Goal: Task Accomplishment & Management: Manage account settings

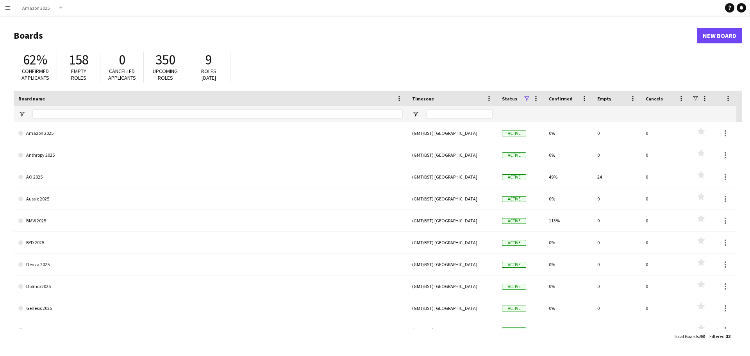
click at [11, 6] on app-icon "Menu" at bounding box center [8, 8] width 6 height 6
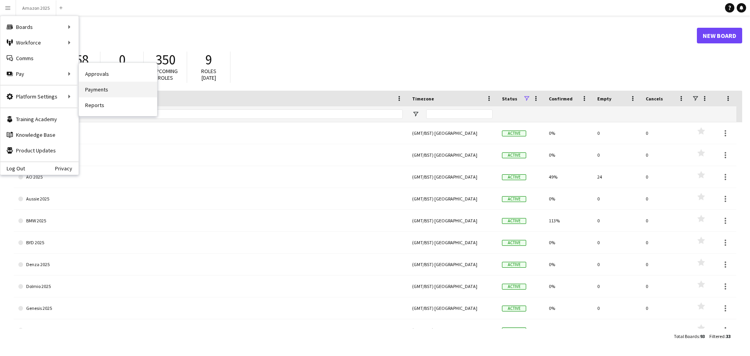
click at [90, 89] on link "Payments" at bounding box center [118, 90] width 78 height 16
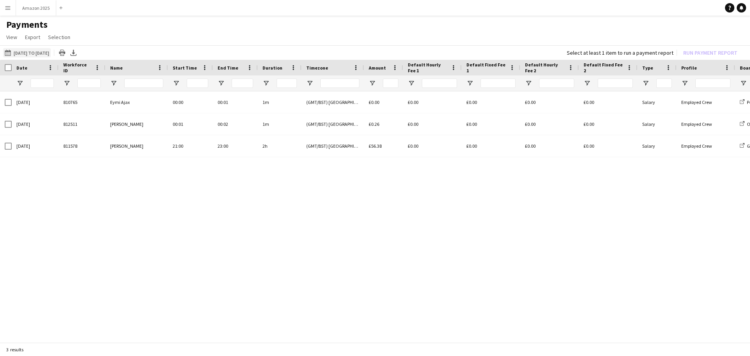
click at [45, 53] on button "[DATE] to [DATE] [DATE] to [DATE]" at bounding box center [27, 52] width 48 height 9
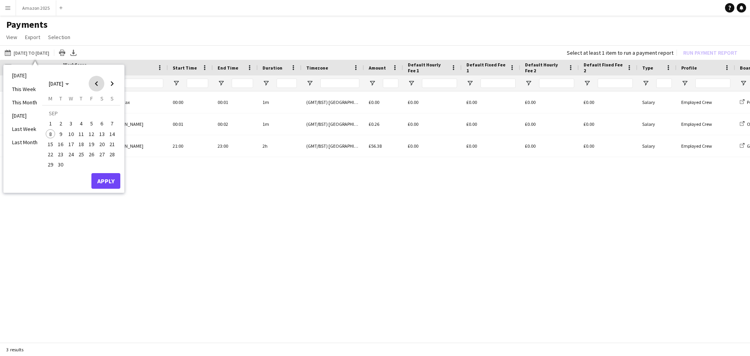
click at [95, 85] on span "Previous month" at bounding box center [97, 84] width 16 height 16
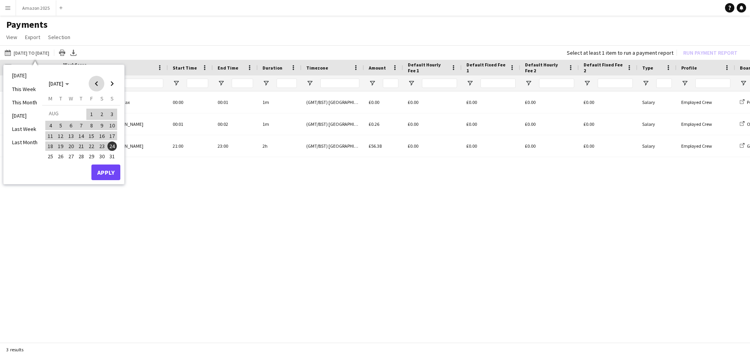
click at [95, 85] on span "Previous month" at bounding box center [97, 84] width 16 height 16
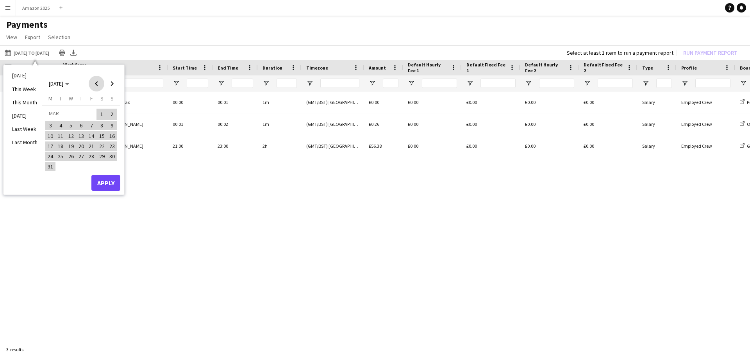
click at [95, 85] on span "Previous month" at bounding box center [97, 84] width 16 height 16
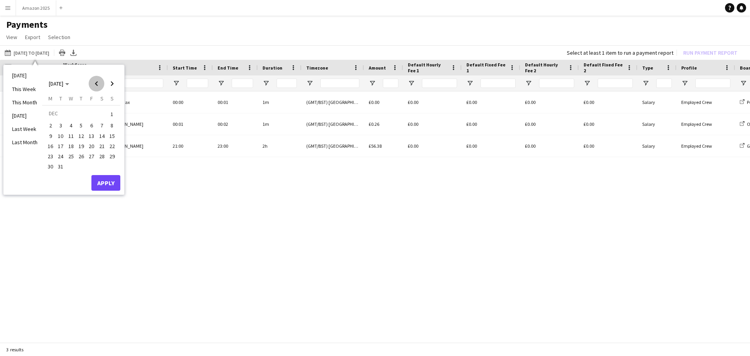
click at [95, 85] on span "Previous month" at bounding box center [97, 84] width 16 height 16
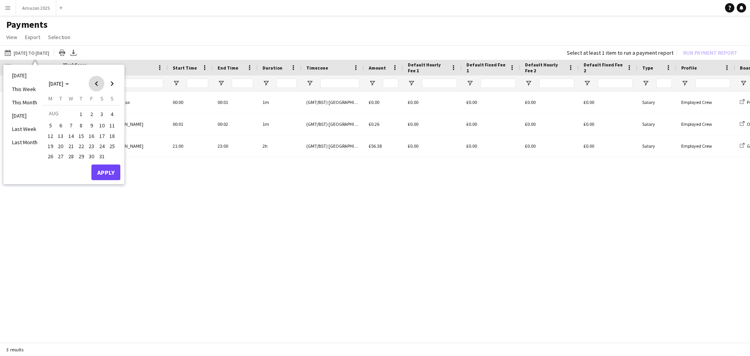
click at [95, 85] on span "Previous month" at bounding box center [97, 84] width 16 height 16
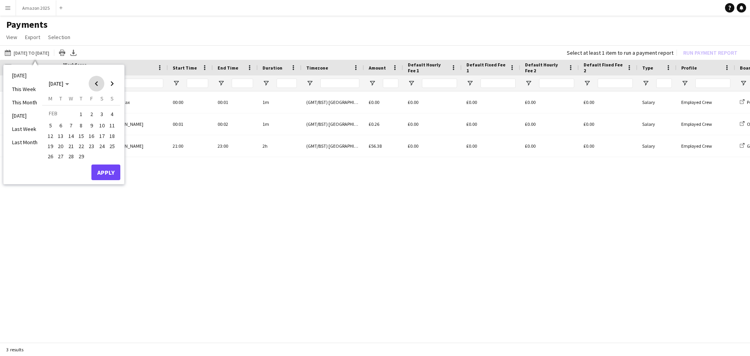
click at [95, 85] on span "Previous month" at bounding box center [97, 84] width 16 height 16
click at [51, 122] on span "1" at bounding box center [50, 123] width 9 height 9
click at [113, 84] on span "Next month" at bounding box center [112, 84] width 16 height 16
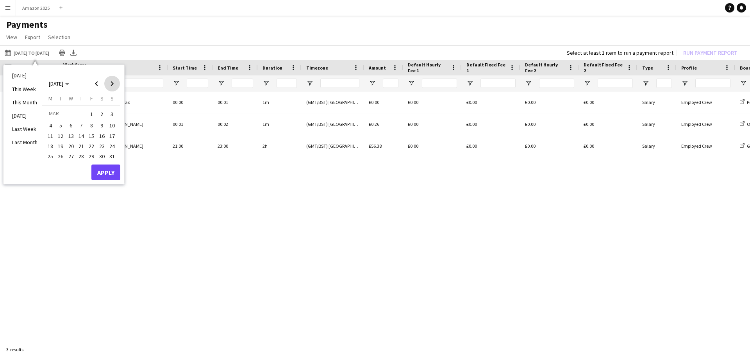
click at [113, 84] on span "Next month" at bounding box center [112, 84] width 16 height 16
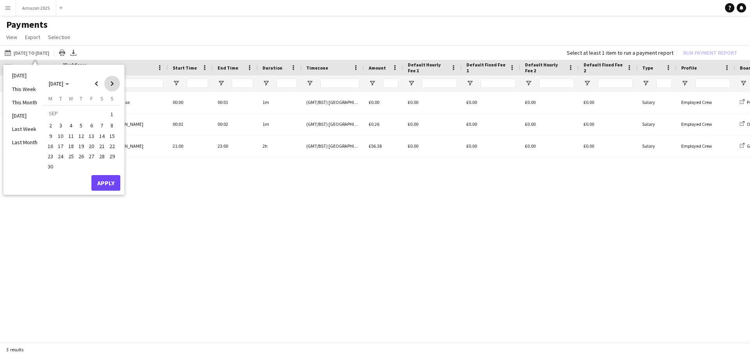
click at [113, 84] on span "Next month" at bounding box center [112, 84] width 16 height 16
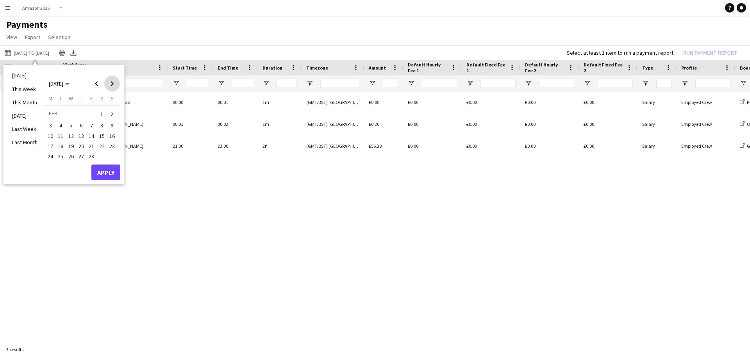
click at [113, 84] on span "Next month" at bounding box center [112, 84] width 16 height 16
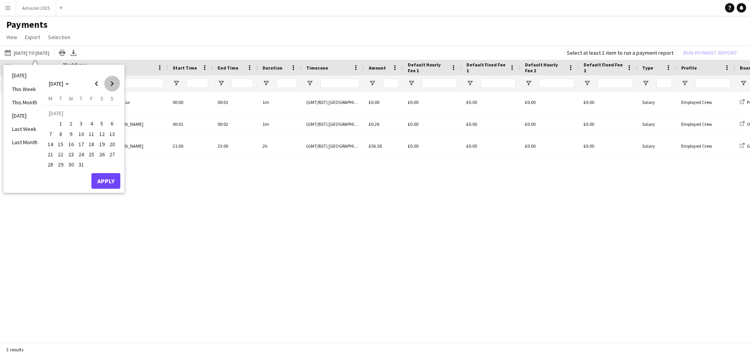
click at [113, 84] on span "Next month" at bounding box center [112, 84] width 16 height 16
click at [96, 84] on span "Previous month" at bounding box center [97, 84] width 16 height 16
click at [97, 83] on span "Previous month" at bounding box center [97, 84] width 16 height 16
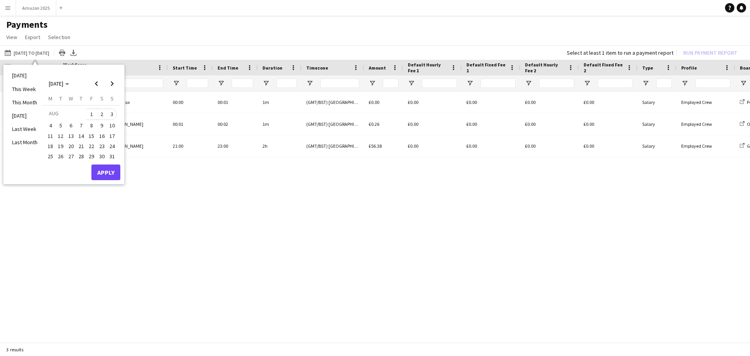
click at [111, 115] on span "3" at bounding box center [111, 114] width 9 height 11
click at [105, 172] on button "Apply" at bounding box center [105, 172] width 29 height 16
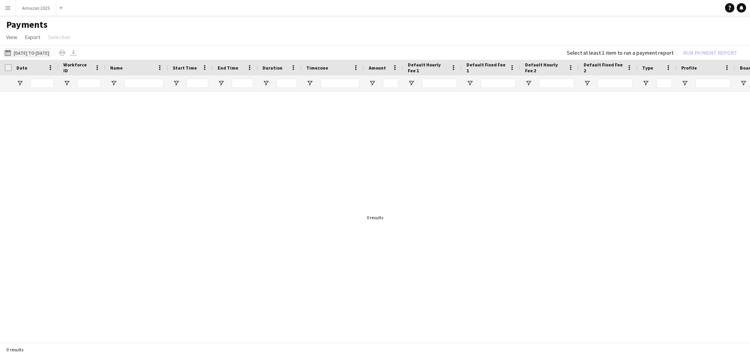
click at [51, 53] on button "[DATE] to [DATE] [DATE] to [DATE]" at bounding box center [27, 52] width 48 height 9
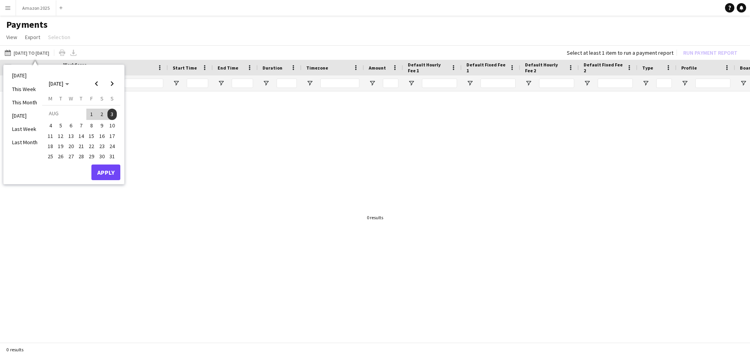
click at [113, 155] on span "31" at bounding box center [111, 156] width 9 height 9
click at [94, 84] on span "Previous month" at bounding box center [97, 84] width 16 height 16
click at [99, 113] on span "3" at bounding box center [101, 114] width 9 height 11
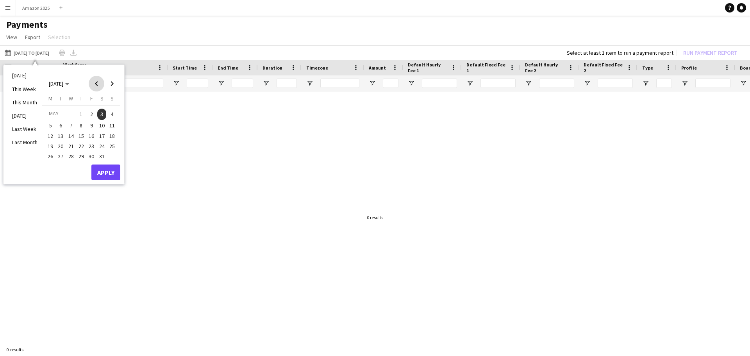
click at [97, 84] on span "Previous month" at bounding box center [97, 84] width 16 height 16
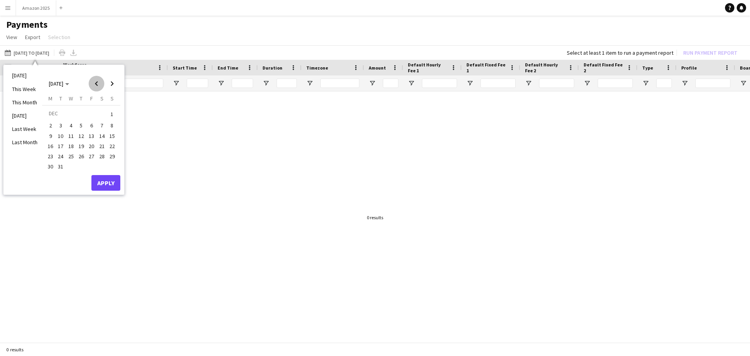
click at [97, 84] on span "Previous month" at bounding box center [97, 84] width 16 height 16
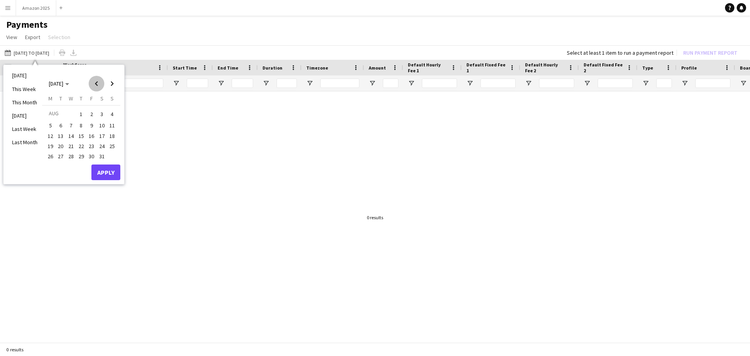
click at [97, 84] on span "Previous month" at bounding box center [97, 84] width 16 height 16
click at [93, 114] on span "1" at bounding box center [91, 114] width 9 height 11
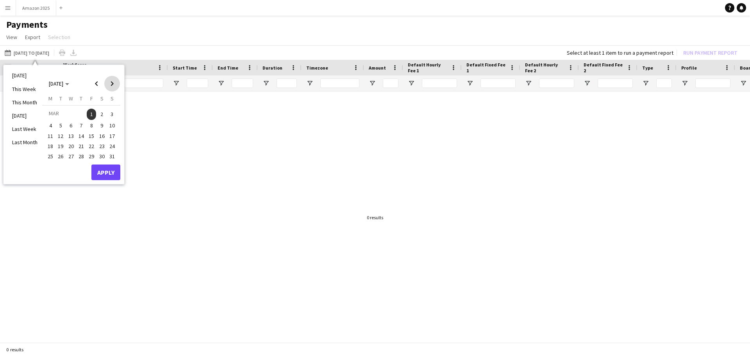
click at [113, 84] on span "Next month" at bounding box center [112, 84] width 16 height 16
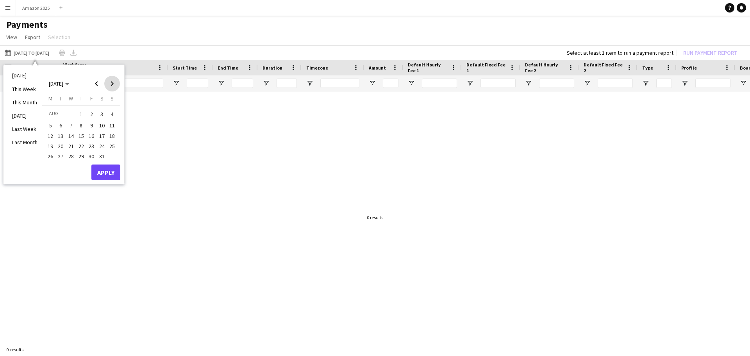
click at [113, 84] on span "Next month" at bounding box center [112, 84] width 16 height 16
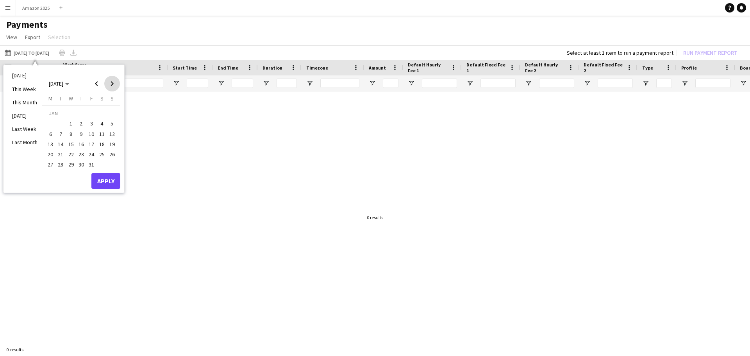
click at [113, 84] on span "Next month" at bounding box center [112, 84] width 16 height 16
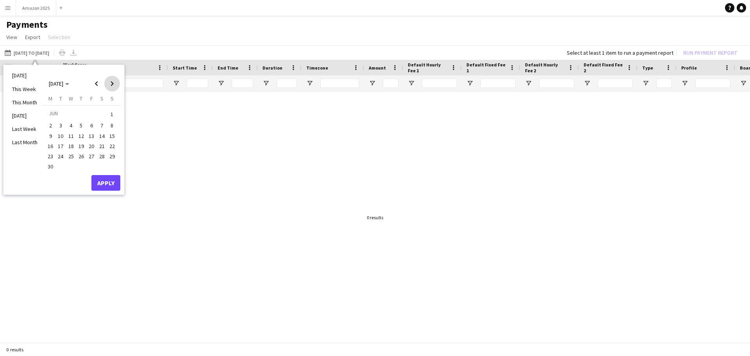
click at [113, 84] on span "Next month" at bounding box center [112, 84] width 16 height 16
click at [111, 154] on span "31" at bounding box center [111, 156] width 9 height 9
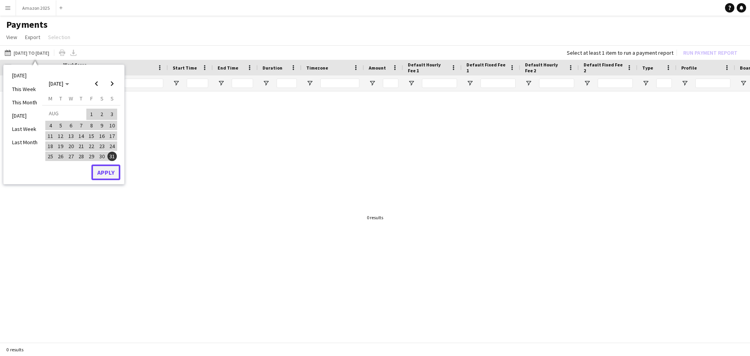
click at [106, 172] on button "Apply" at bounding box center [105, 172] width 29 height 16
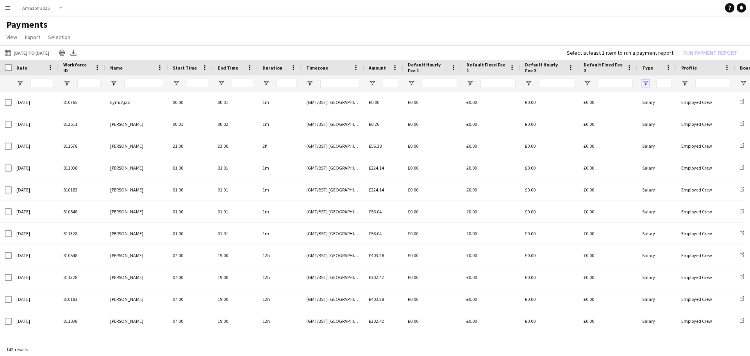
click at [645, 84] on span "Open Filter Menu" at bounding box center [645, 83] width 7 height 7
click at [604, 32] on app-page-menu "View Customise view Customise filters Reset Filters Reset View Reset All Export…" at bounding box center [375, 37] width 750 height 15
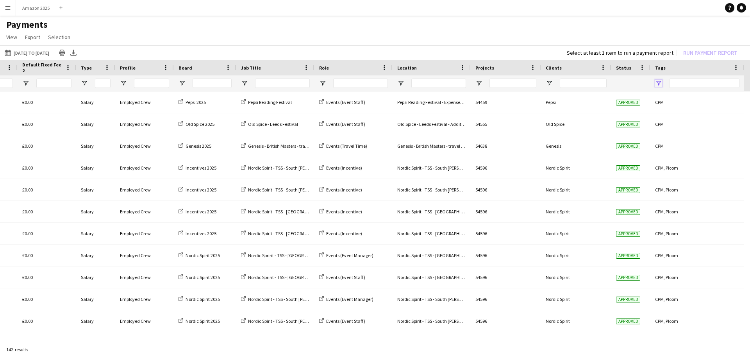
click at [659, 84] on span "Open Filter Menu" at bounding box center [658, 83] width 7 height 7
type input "**********"
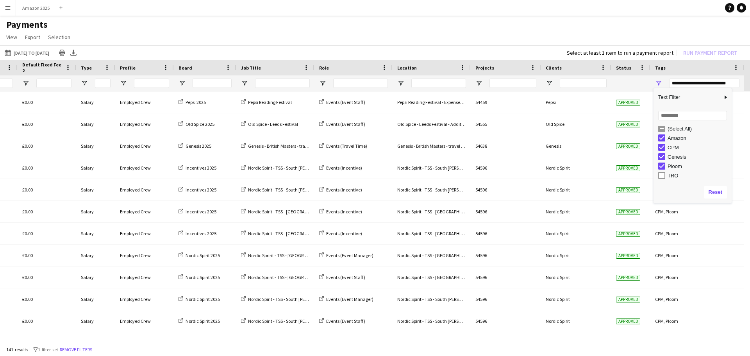
click at [484, 25] on h1 "Payments" at bounding box center [375, 25] width 750 height 12
click at [77, 54] on icon "Export XLSX" at bounding box center [73, 53] width 6 height 6
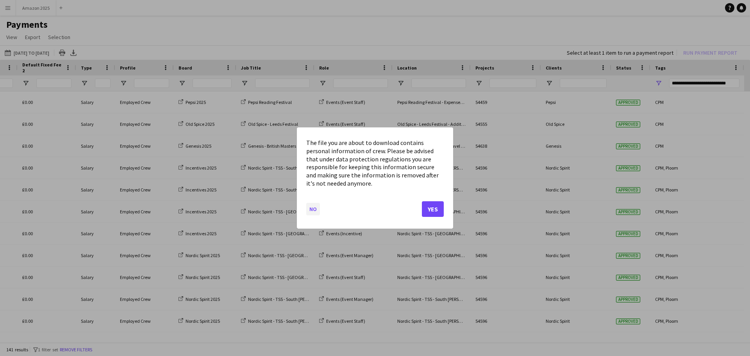
click at [315, 209] on button "No" at bounding box center [313, 209] width 14 height 13
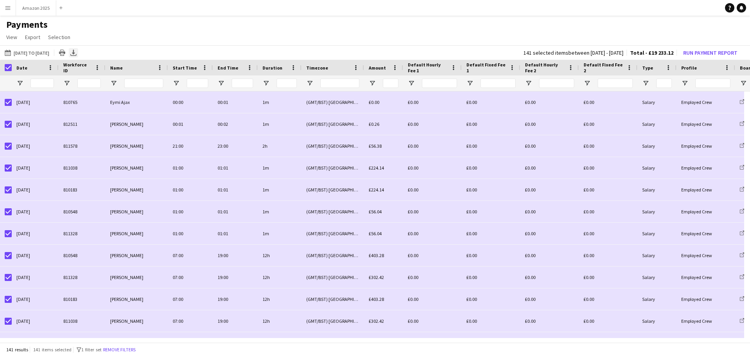
click at [77, 54] on icon "Export XLSX" at bounding box center [73, 53] width 6 height 6
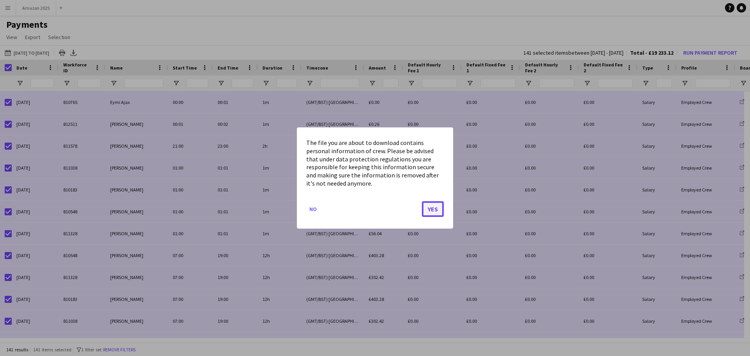
click at [434, 205] on button "Yes" at bounding box center [433, 209] width 22 height 16
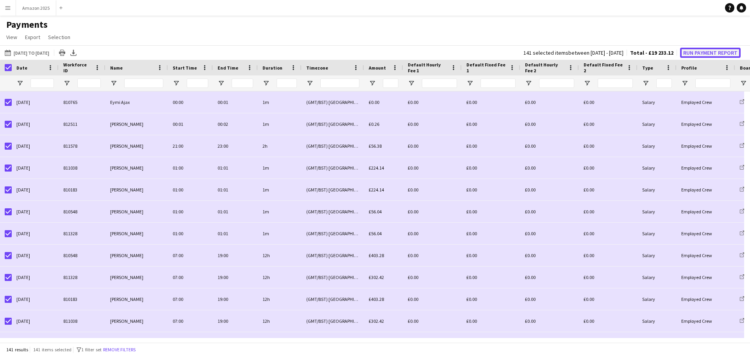
click at [709, 51] on button "Run Payment Report" at bounding box center [710, 53] width 61 height 10
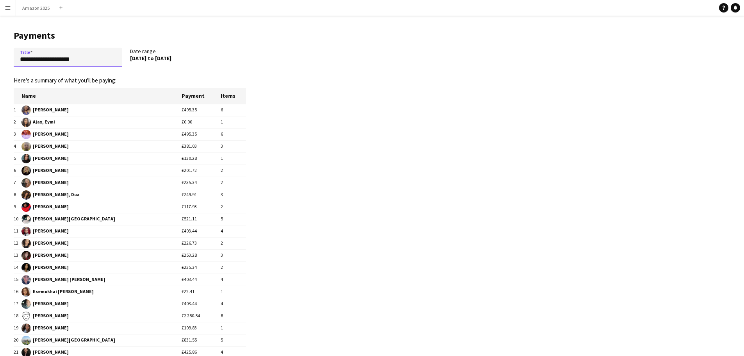
drag, startPoint x: 96, startPoint y: 61, endPoint x: 0, endPoint y: 65, distance: 95.4
click at [0, 65] on main "**********" at bounding box center [127, 320] width 254 height 608
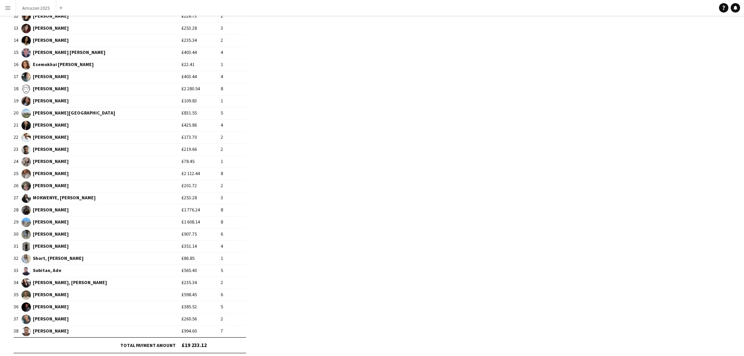
scroll to position [267, 0]
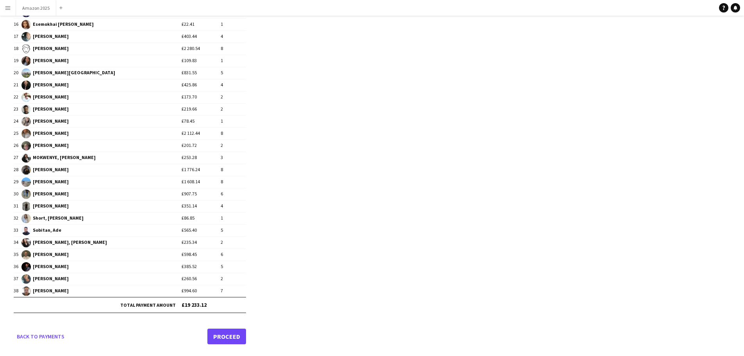
type input "**********"
click at [227, 333] on link "Proceed" at bounding box center [226, 337] width 39 height 16
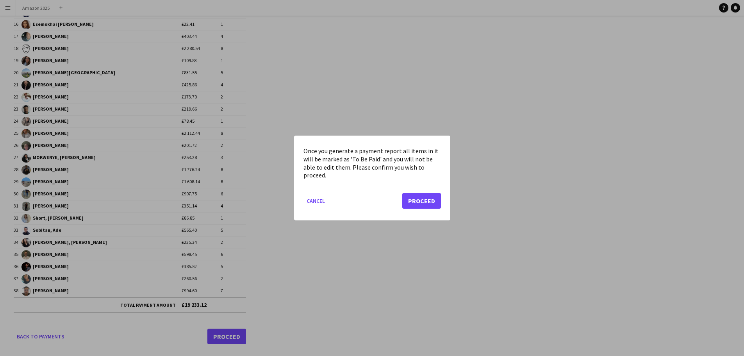
scroll to position [0, 0]
click at [422, 197] on button "Proceed" at bounding box center [421, 201] width 39 height 16
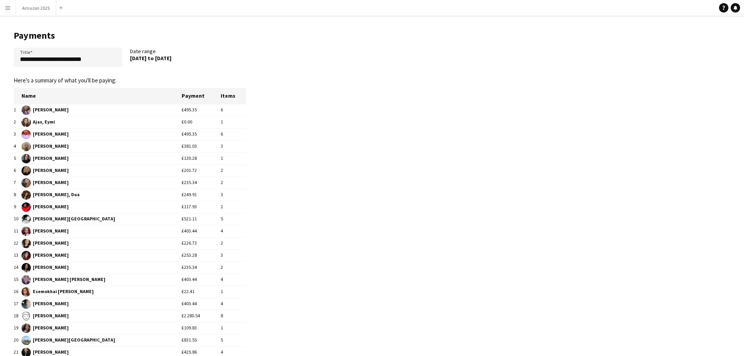
scroll to position [267, 0]
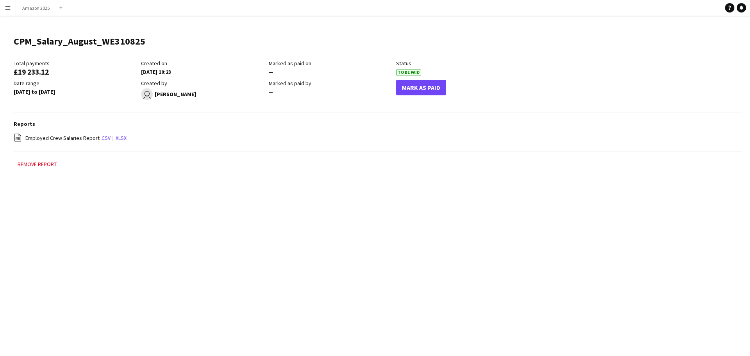
click at [9, 9] on app-icon "Menu" at bounding box center [8, 8] width 6 height 6
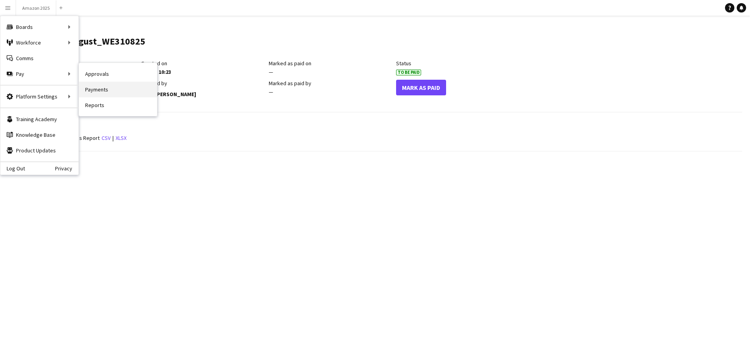
click at [111, 88] on link "Payments" at bounding box center [118, 90] width 78 height 16
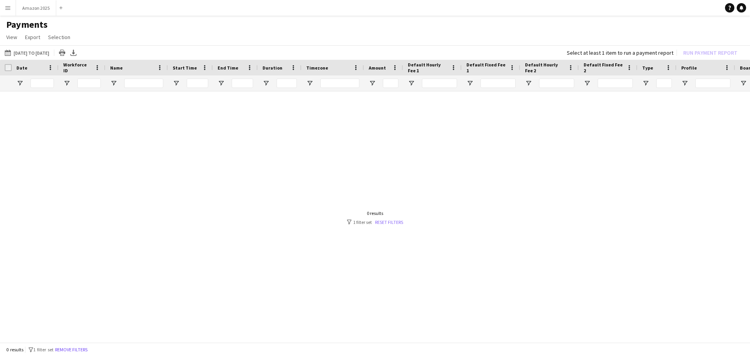
click at [387, 222] on link "Reset filters" at bounding box center [389, 222] width 28 height 6
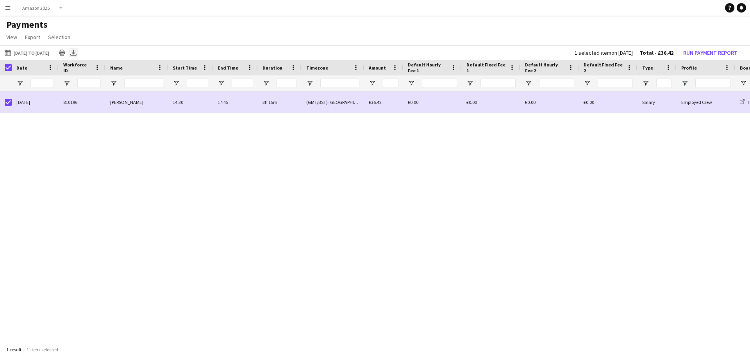
click at [75, 53] on icon at bounding box center [73, 52] width 3 height 5
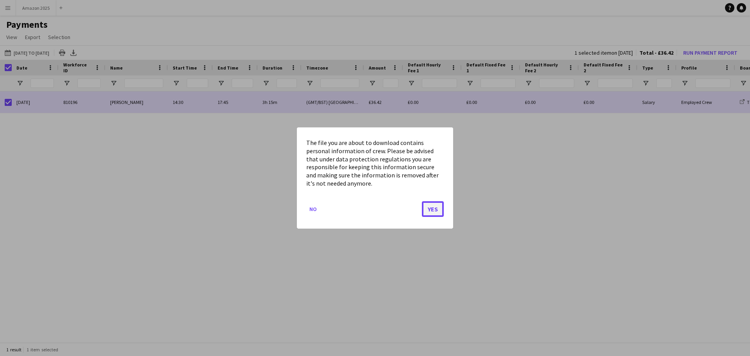
click at [433, 209] on button "Yes" at bounding box center [433, 209] width 22 height 16
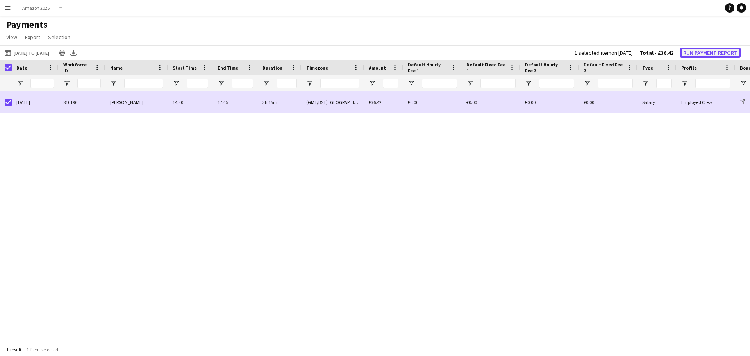
click at [712, 50] on button "Run Payment Report" at bounding box center [710, 53] width 61 height 10
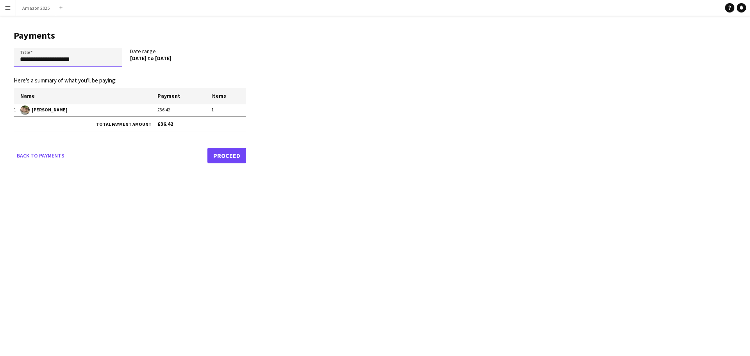
click at [86, 61] on input "**********" at bounding box center [68, 58] width 109 height 20
drag, startPoint x: 88, startPoint y: 61, endPoint x: 12, endPoint y: 61, distance: 76.6
click at [13, 61] on main "**********" at bounding box center [127, 95] width 254 height 159
click at [106, 59] on input "**********" at bounding box center [68, 58] width 109 height 20
click at [88, 60] on input "**********" at bounding box center [68, 58] width 109 height 20
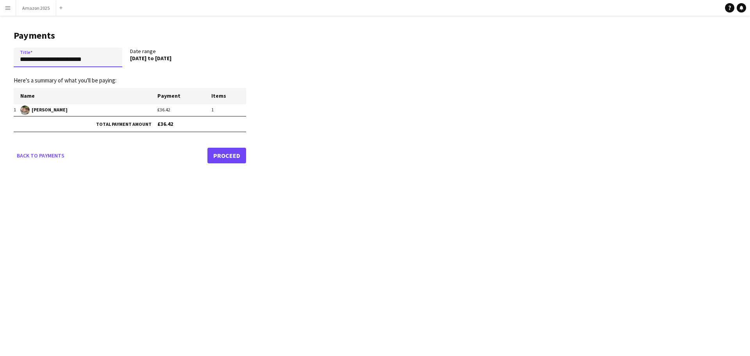
click at [109, 60] on input "**********" at bounding box center [68, 58] width 109 height 20
type input "**********"
click at [227, 154] on link "Proceed" at bounding box center [226, 156] width 39 height 16
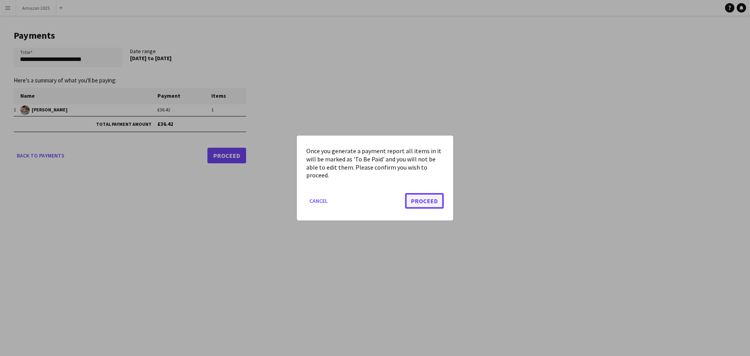
click at [427, 200] on button "Proceed" at bounding box center [424, 201] width 39 height 16
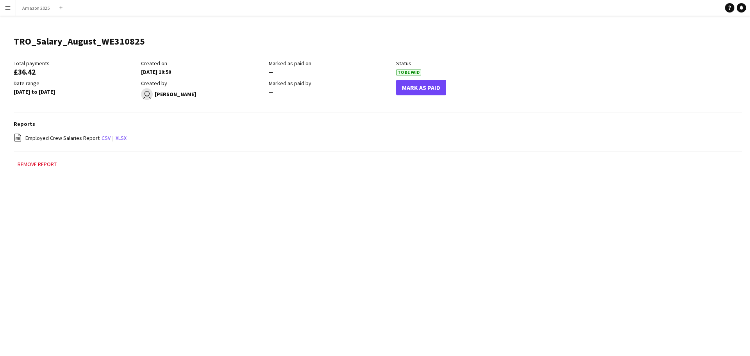
click at [9, 7] on app-icon "Menu" at bounding box center [8, 8] width 6 height 6
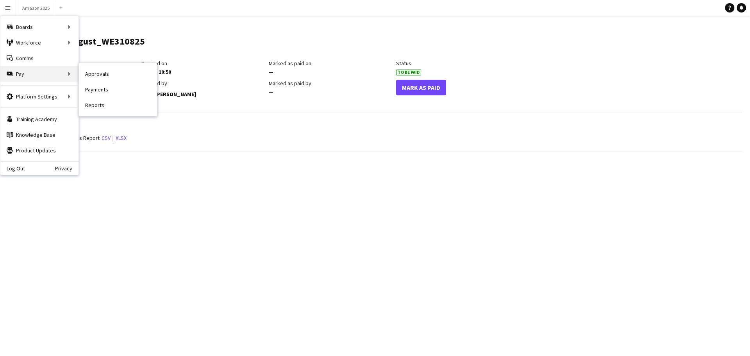
click at [21, 79] on div "Pay Pay" at bounding box center [39, 74] width 78 height 16
click at [37, 74] on div "Pay Pay" at bounding box center [39, 74] width 78 height 16
click at [97, 89] on link "Payments" at bounding box center [118, 90] width 78 height 16
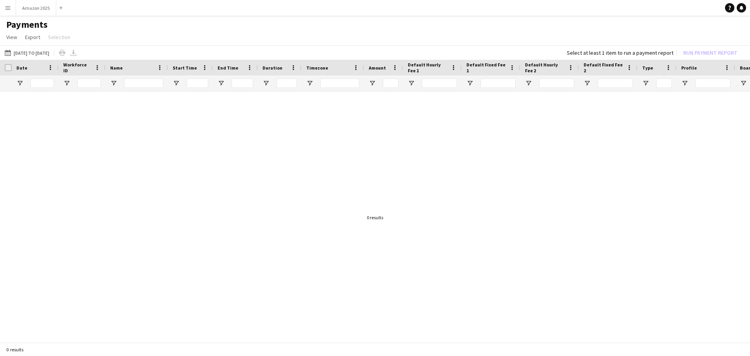
click at [7, 10] on app-icon "Menu" at bounding box center [8, 8] width 6 height 6
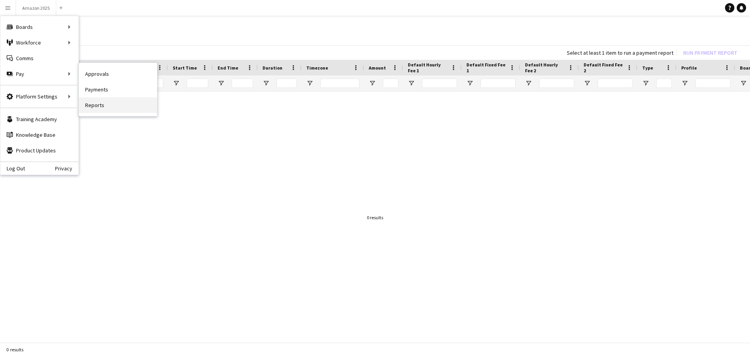
click at [98, 106] on link "Reports" at bounding box center [118, 105] width 78 height 16
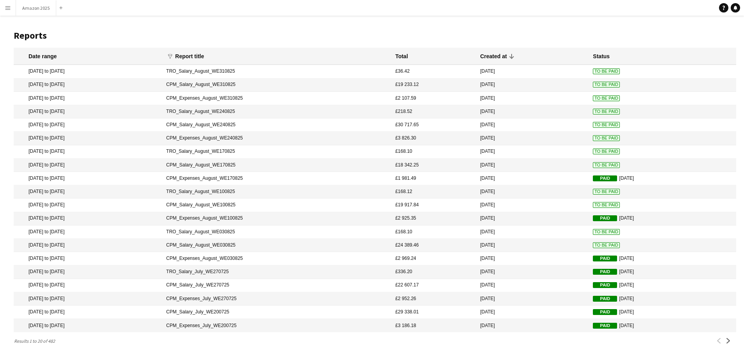
click at [593, 139] on span "To Be Paid" at bounding box center [606, 138] width 27 height 6
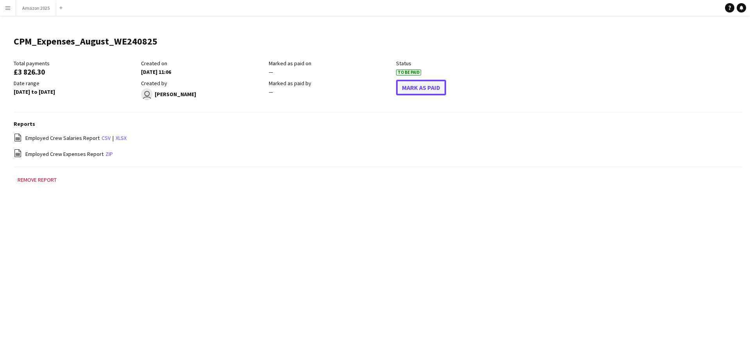
click at [427, 91] on button "Mark As Paid" at bounding box center [421, 88] width 50 height 16
